Goal: Navigation & Orientation: Locate item on page

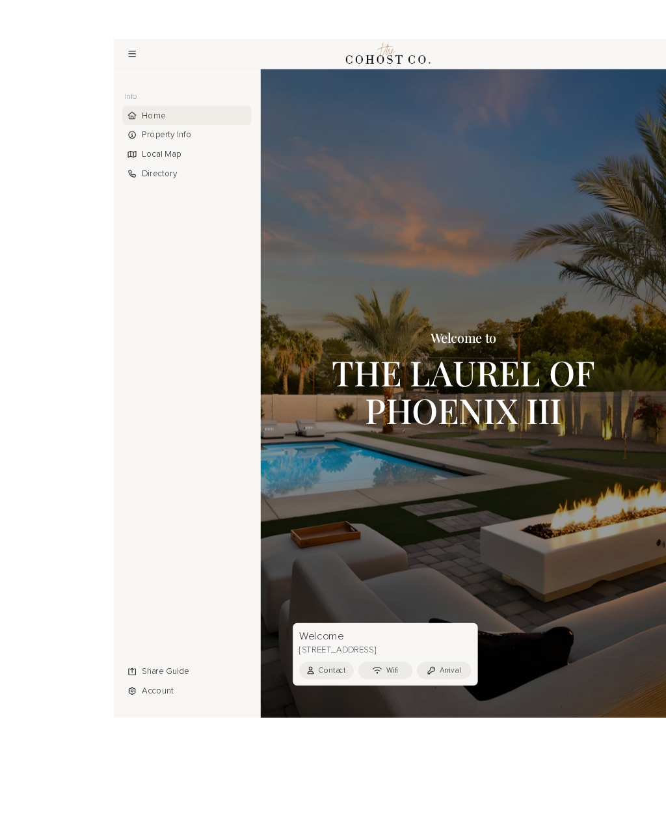
scroll to position [42, 0]
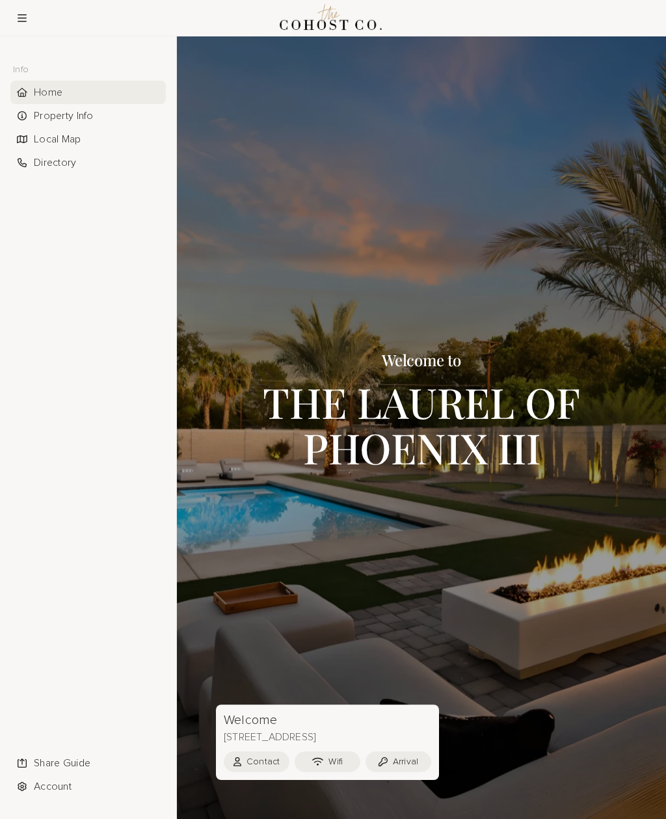
click at [102, 104] on div "Property Info" at bounding box center [87, 115] width 155 height 23
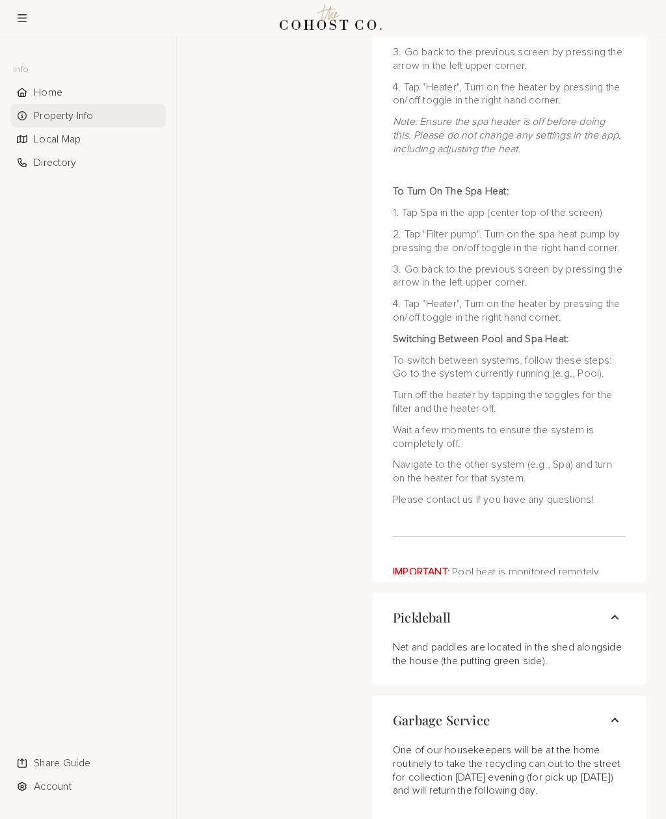
scroll to position [4604, 0]
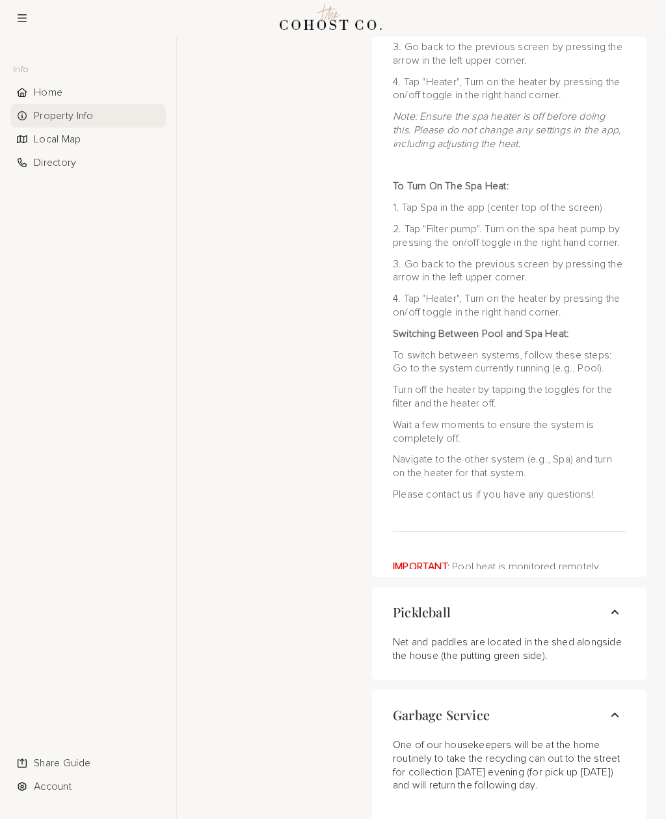
click at [109, 135] on div "Local Map" at bounding box center [87, 138] width 155 height 23
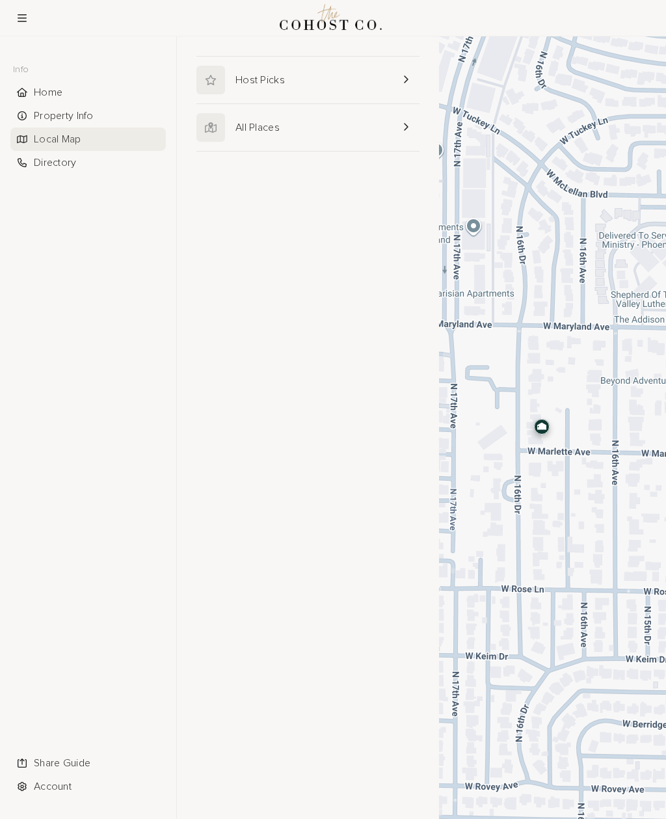
click at [391, 125] on link at bounding box center [307, 127] width 223 height 47
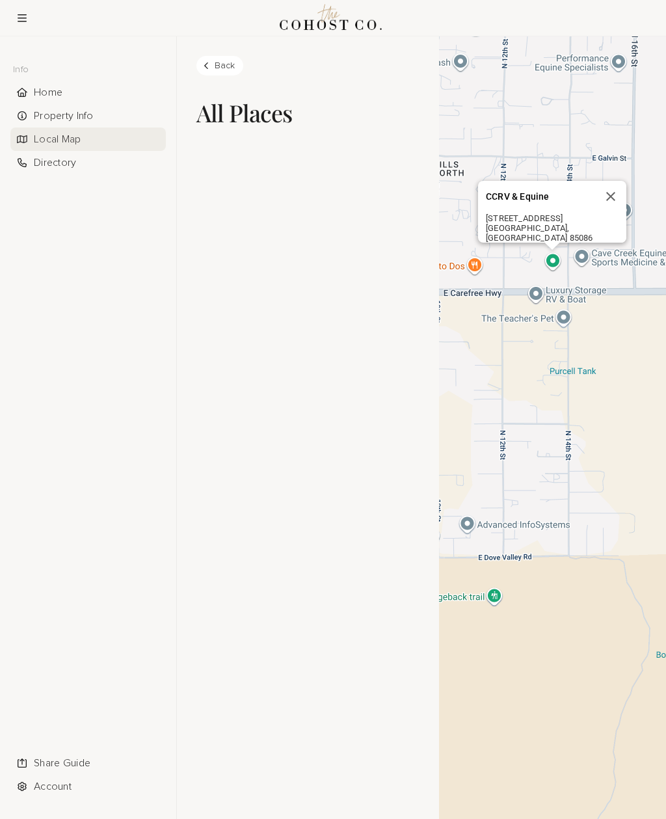
click at [535, 202] on div "CCRV & Equine" at bounding box center [544, 197] width 117 height 10
click at [524, 223] on div "[STREET_ADDRESS]" at bounding box center [544, 218] width 117 height 10
click at [492, 202] on div "CCRV & Equine" at bounding box center [544, 197] width 117 height 10
click at [547, 243] on div "[GEOGRAPHIC_DATA], [GEOGRAPHIC_DATA] 85086" at bounding box center [544, 233] width 117 height 20
click at [530, 202] on div "CCRV & Equine" at bounding box center [544, 197] width 117 height 10
